Goal: Find specific fact: Find specific fact

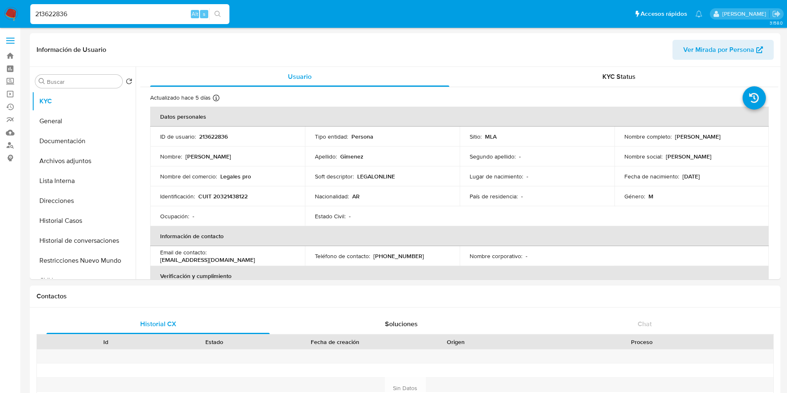
select select "10"
click at [331, 193] on p "Nacionalidad :" at bounding box center [332, 196] width 34 height 7
click at [208, 214] on div "Ocupación : -" at bounding box center [227, 215] width 135 height 7
click at [210, 134] on p "213622836" at bounding box center [213, 136] width 29 height 7
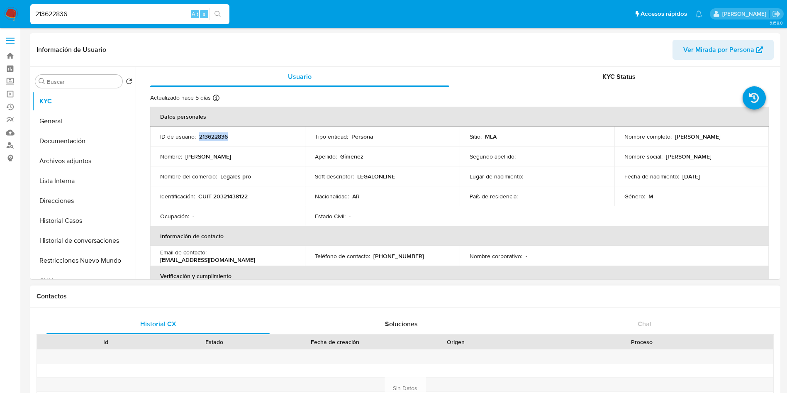
copy p "213622836"
click at [223, 190] on td "Identificación : CUIT 20321438122" at bounding box center [227, 196] width 155 height 20
click at [227, 197] on p "CUIT 20321438122" at bounding box center [222, 196] width 49 height 7
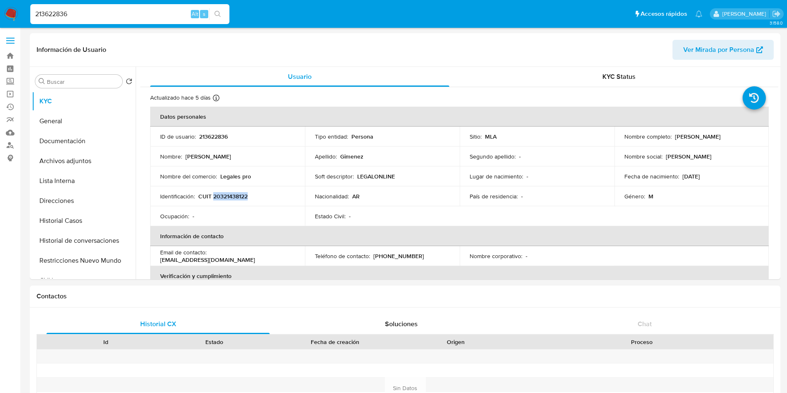
copy p "20321438122"
click at [470, 146] on td "Sitio : MLA" at bounding box center [537, 137] width 155 height 20
click at [383, 174] on p "LEGALONLINE" at bounding box center [376, 176] width 38 height 7
copy p "LEGALONLINE"
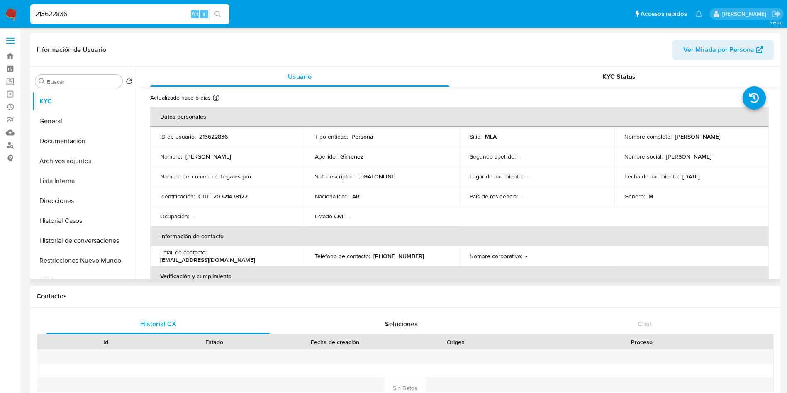
click at [393, 188] on td "Nacionalidad : AR" at bounding box center [382, 196] width 155 height 20
drag, startPoint x: 212, startPoint y: 256, endPoint x: 291, endPoint y: 258, distance: 79.7
click at [291, 258] on div "Email de contacto : gagestudio@hotmail.com" at bounding box center [227, 256] width 135 height 15
copy p "agestudio@hotmail.com"
click at [479, 278] on th "Verificación y cumplimiento" at bounding box center [459, 276] width 619 height 20
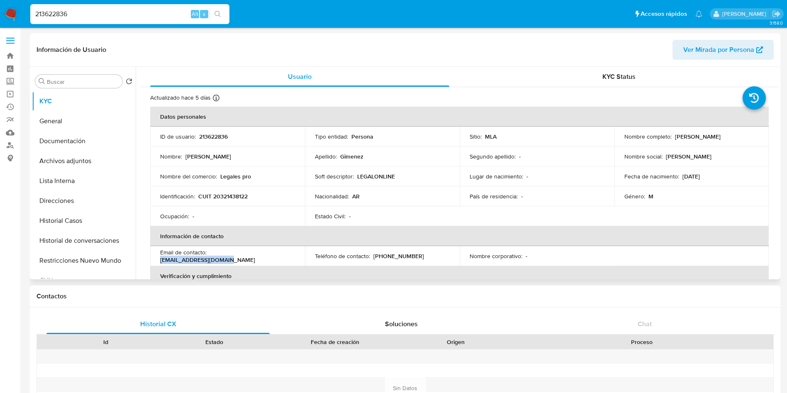
drag, startPoint x: 210, startPoint y: 257, endPoint x: 285, endPoint y: 256, distance: 75.1
click at [285, 256] on div "Email de contacto : gagestudio@hotmail.com" at bounding box center [227, 256] width 135 height 15
copy p "gagestudio@hotmail.com"
drag, startPoint x: 673, startPoint y: 137, endPoint x: 749, endPoint y: 135, distance: 76.4
click at [749, 135] on div "Nombre completo : Gabriel Andres Gimenez" at bounding box center [692, 136] width 135 height 7
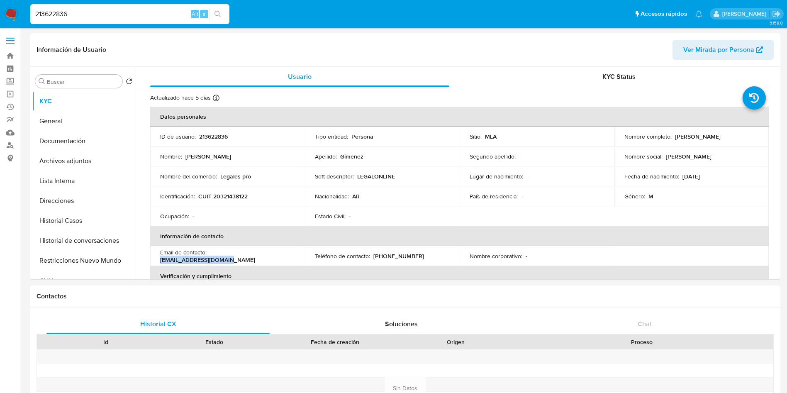
copy p "Gabriel Andres Gimenez"
click at [120, 17] on input "213622836" at bounding box center [129, 14] width 199 height 11
paste input "34430543"
type input "234430543"
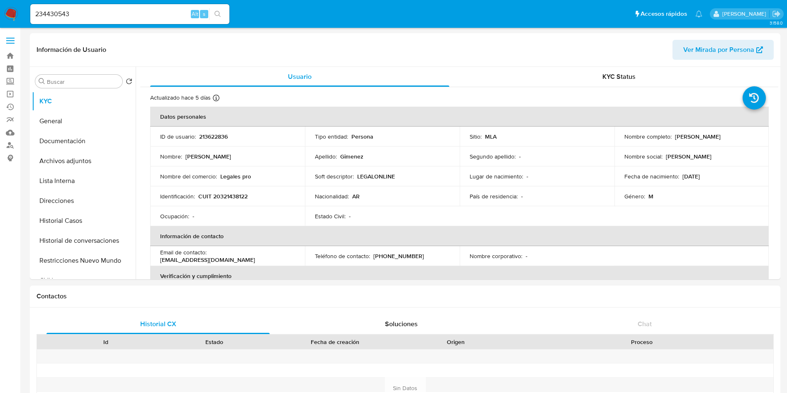
click at [203, 15] on span "s" at bounding box center [204, 14] width 2 height 8
click at [214, 17] on button "search-icon" at bounding box center [217, 14] width 17 height 12
select select "10"
click at [443, 197] on div "Nacionalidad : AR" at bounding box center [382, 196] width 135 height 7
click at [212, 137] on p "234430543" at bounding box center [214, 136] width 30 height 7
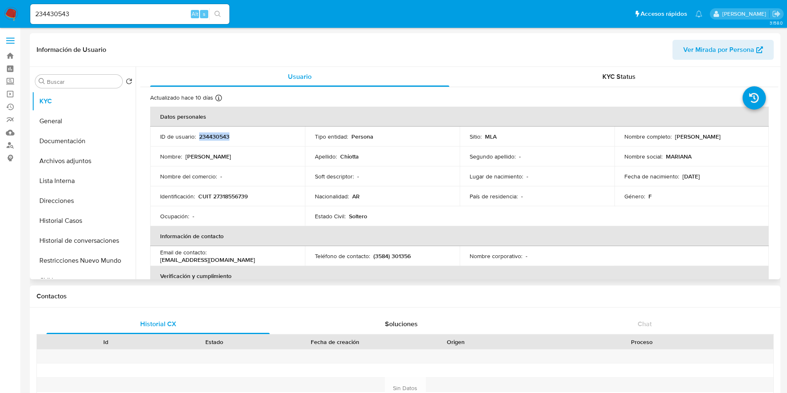
click at [212, 137] on p "234430543" at bounding box center [214, 136] width 30 height 7
copy p "234430543"
click at [210, 142] on td "ID de usuario : 234430543" at bounding box center [227, 137] width 155 height 20
click at [212, 139] on p "234430543" at bounding box center [214, 136] width 30 height 7
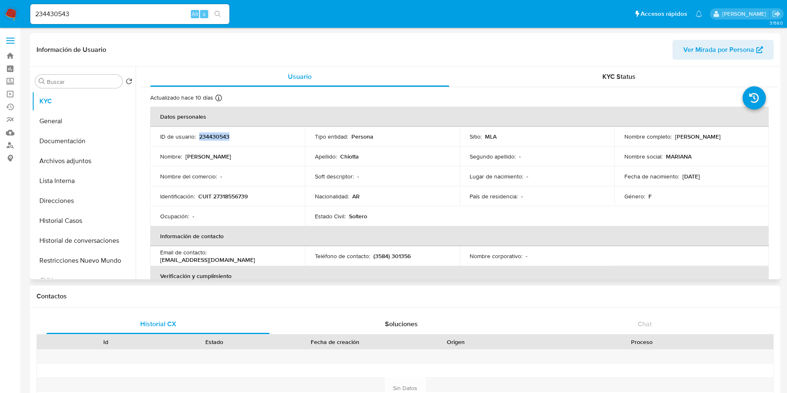
click at [212, 139] on p "234430543" at bounding box center [214, 136] width 30 height 7
copy p "234430543"
click at [366, 48] on header "Información de Usuario Ver Mirada por Persona" at bounding box center [405, 50] width 737 height 20
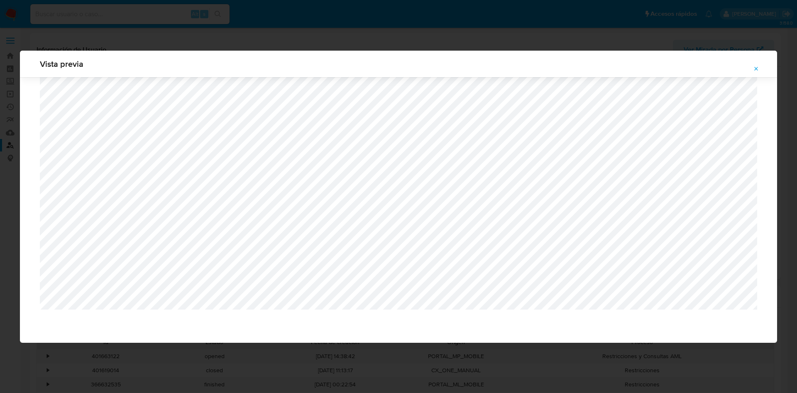
select select "10"
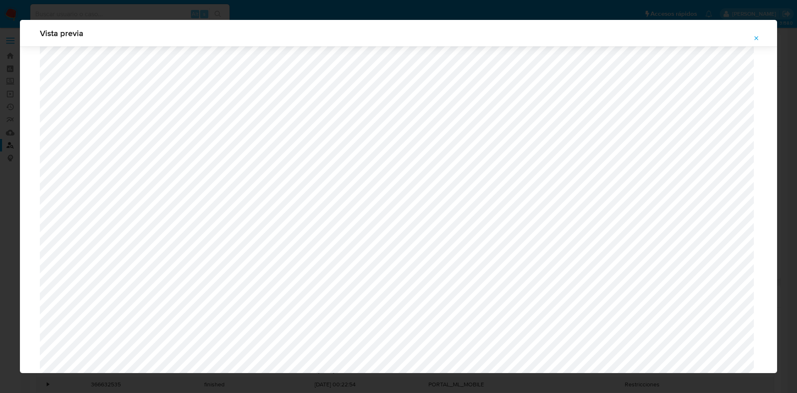
scroll to position [481, 0]
